Goal: Transaction & Acquisition: Purchase product/service

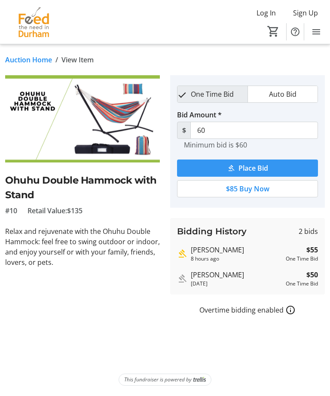
click at [260, 166] on span "Place Bid" at bounding box center [254, 168] width 30 height 10
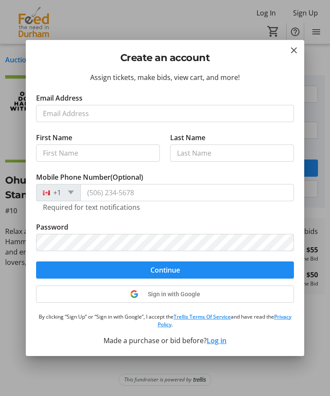
click at [218, 342] on button "Log in" at bounding box center [217, 340] width 20 height 10
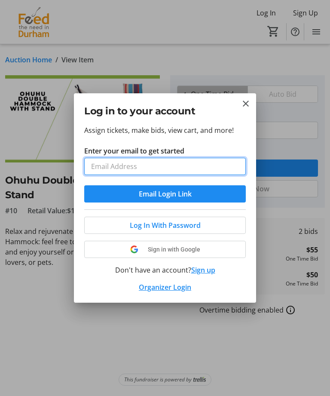
click at [125, 170] on input "Enter your email to get started" at bounding box center [165, 166] width 162 height 17
type input "[EMAIL_ADDRESS][DOMAIN_NAME]"
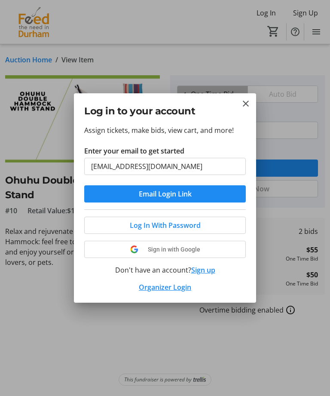
click at [200, 225] on span "Log In With Password" at bounding box center [165, 225] width 71 height 10
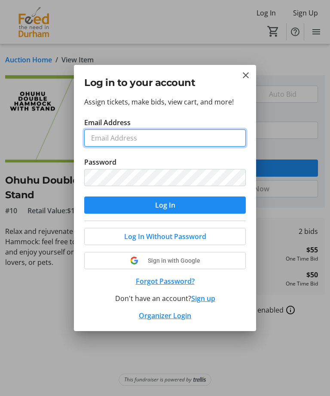
click at [131, 136] on input "Email Address" at bounding box center [165, 137] width 162 height 17
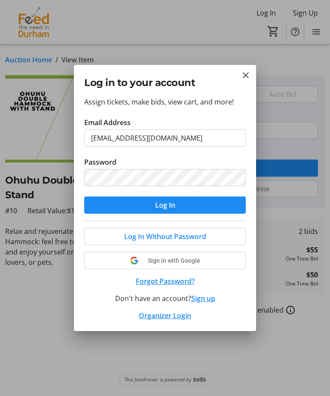
click at [181, 208] on span "submit" at bounding box center [165, 205] width 162 height 21
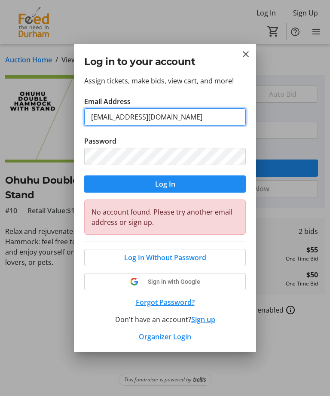
click at [177, 119] on input "[EMAIL_ADDRESS][DOMAIN_NAME]" at bounding box center [165, 116] width 162 height 17
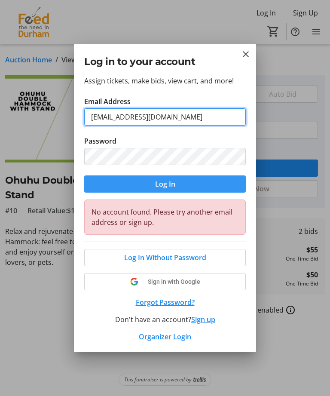
type input "[EMAIL_ADDRESS][DOMAIN_NAME]"
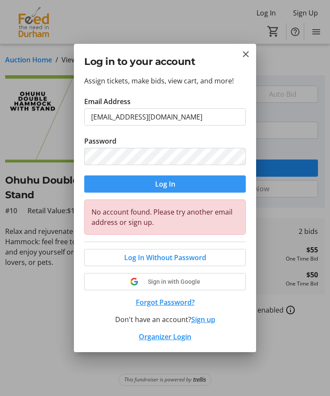
click at [175, 185] on span "submit" at bounding box center [165, 184] width 162 height 21
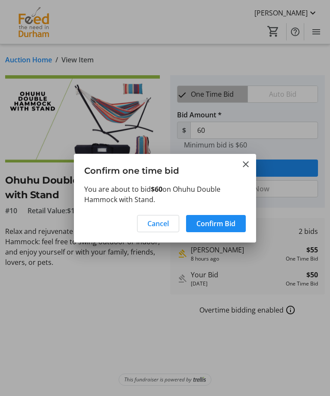
click at [230, 223] on span "Confirm Bid" at bounding box center [215, 223] width 39 height 10
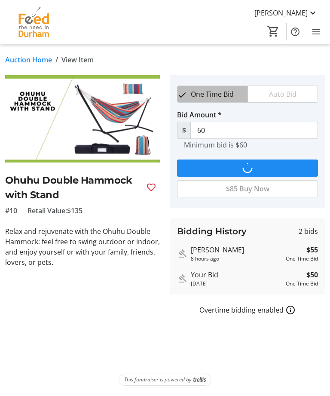
type input "65"
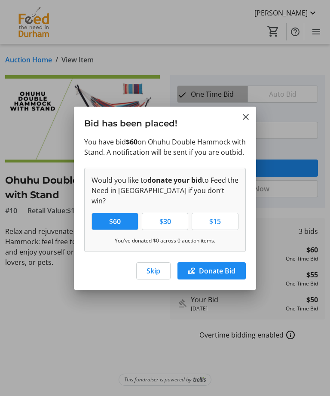
click at [151, 270] on span "Skip" at bounding box center [154, 271] width 14 height 10
